Goal: Navigation & Orientation: Find specific page/section

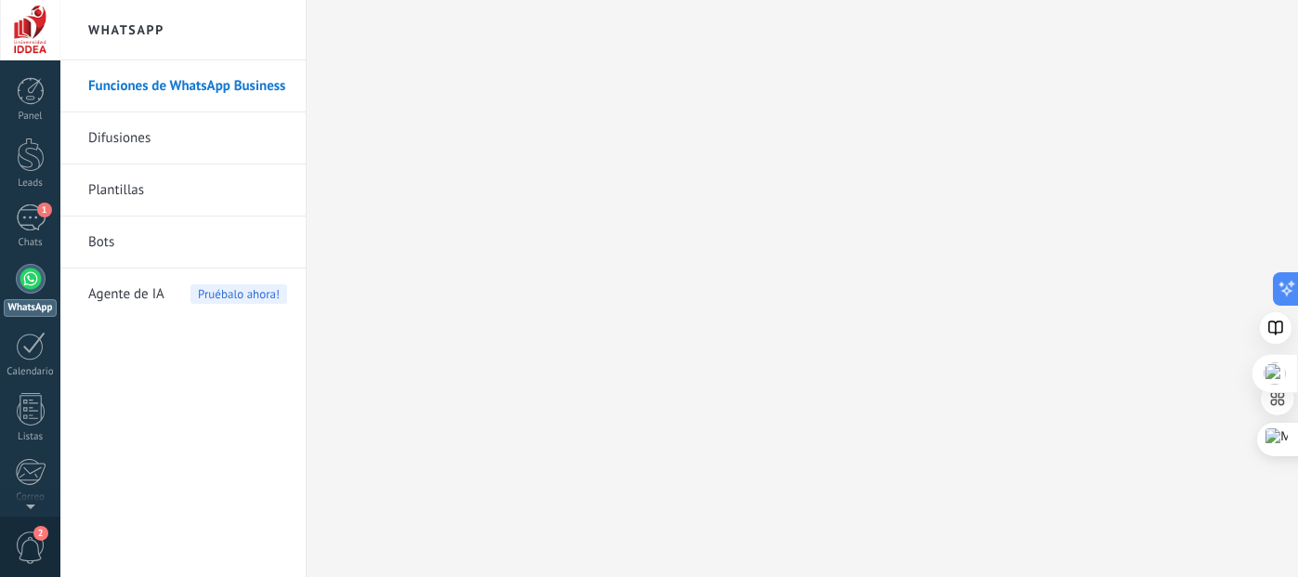
click at [33, 283] on div at bounding box center [31, 279] width 30 height 30
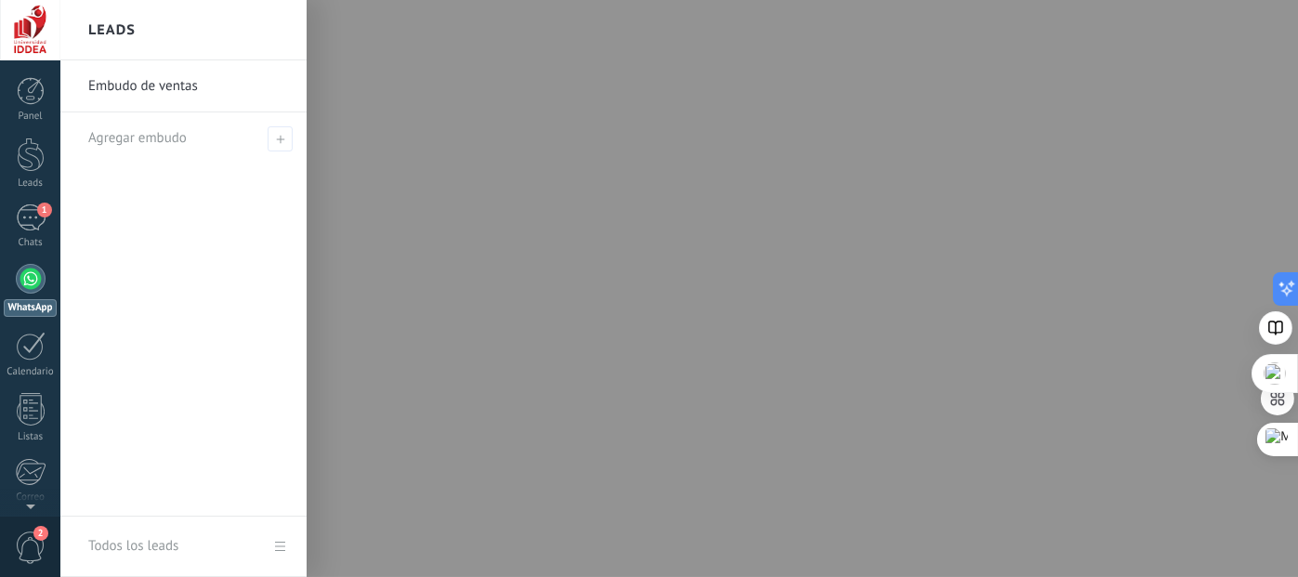
click at [128, 93] on link "Embudo de ventas" at bounding box center [188, 86] width 200 height 52
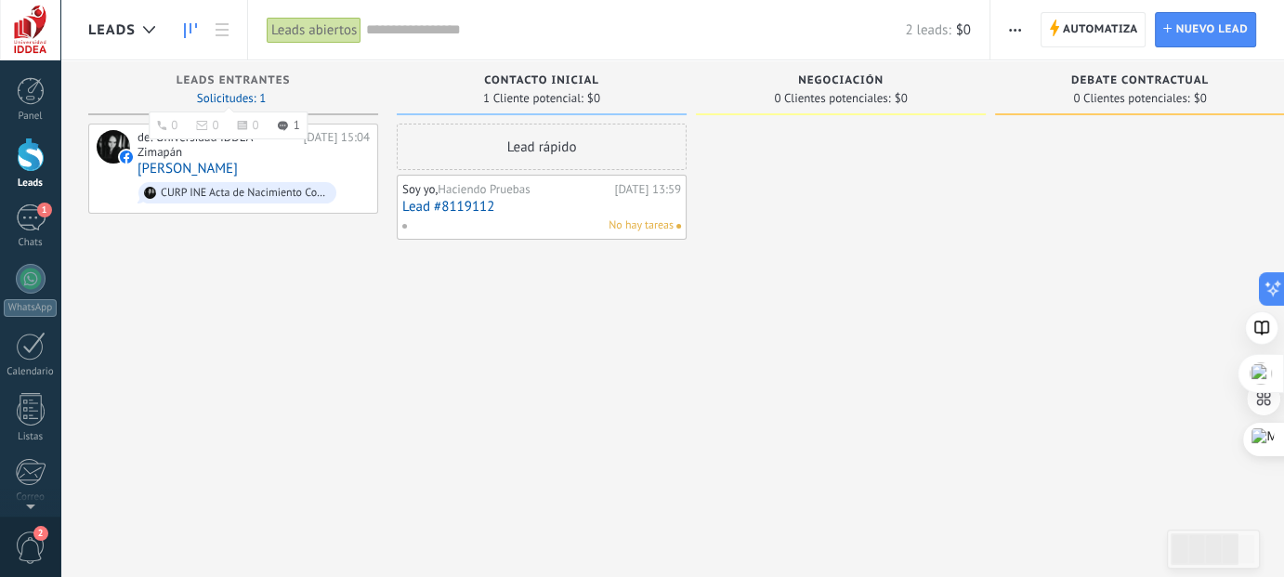
click at [222, 93] on span "Solicitudes: 1 0 0 0 1 0 0 0 1" at bounding box center [231, 98] width 69 height 11
click at [26, 277] on div at bounding box center [31, 279] width 30 height 30
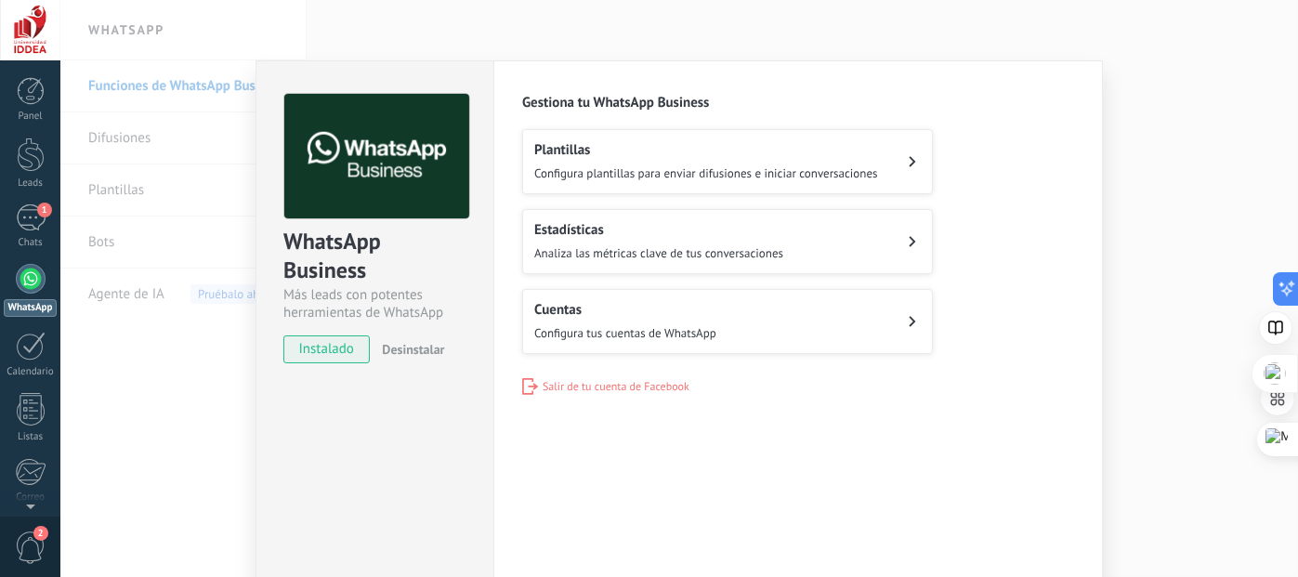
click at [178, 400] on div "WhatsApp Business Más leads con potentes herramientas de WhatsApp instalado Des…" at bounding box center [679, 288] width 1238 height 577
